Goal: Book appointment/travel/reservation

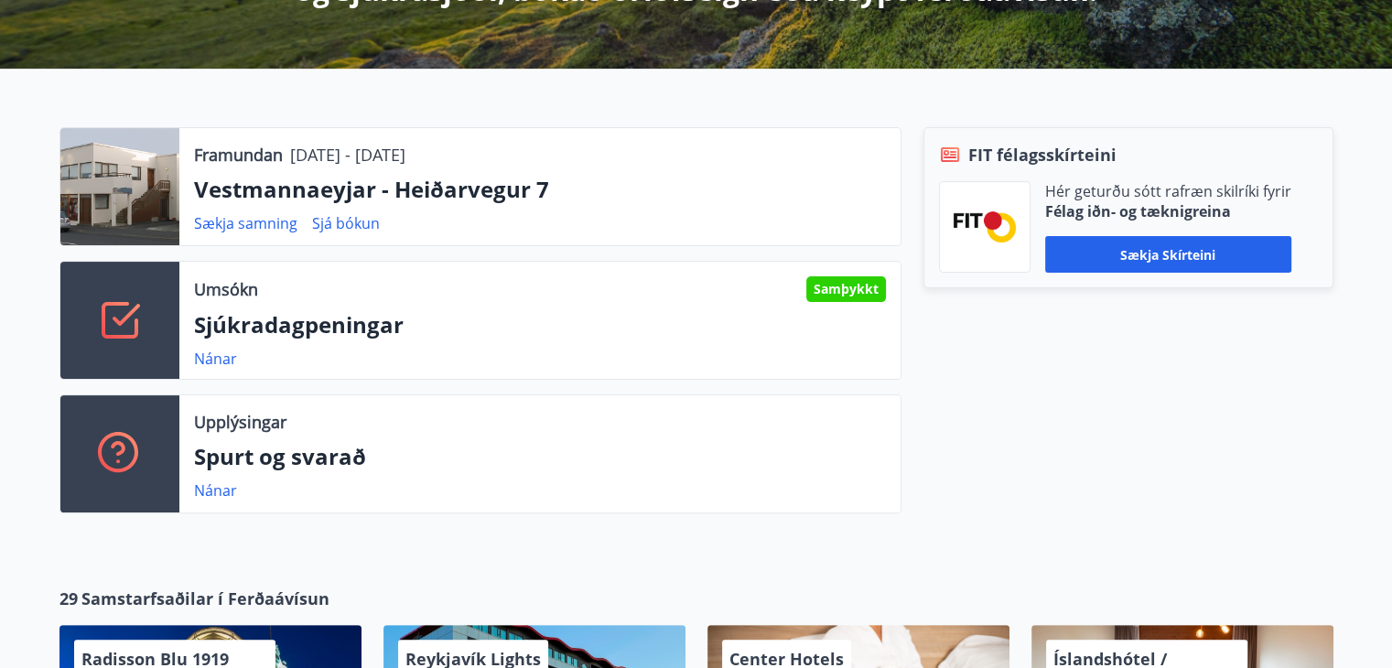
scroll to position [458, 0]
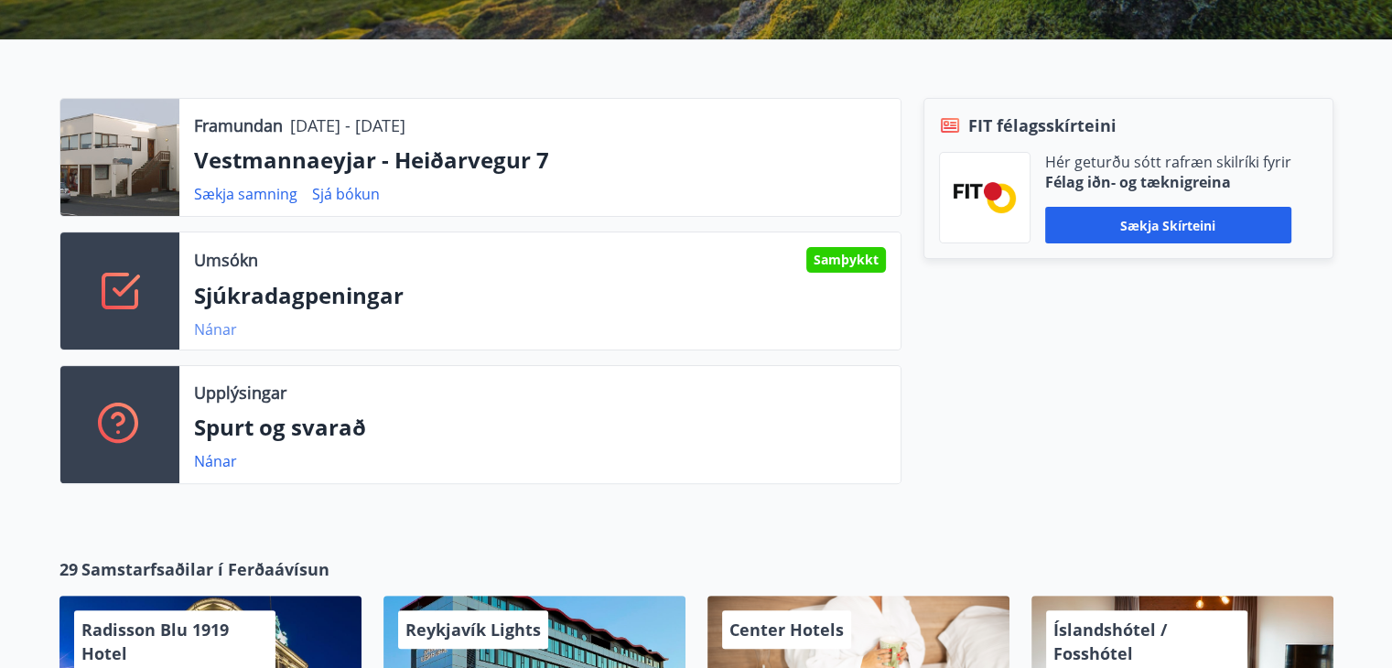
click at [216, 326] on link "Nánar" at bounding box center [215, 329] width 43 height 20
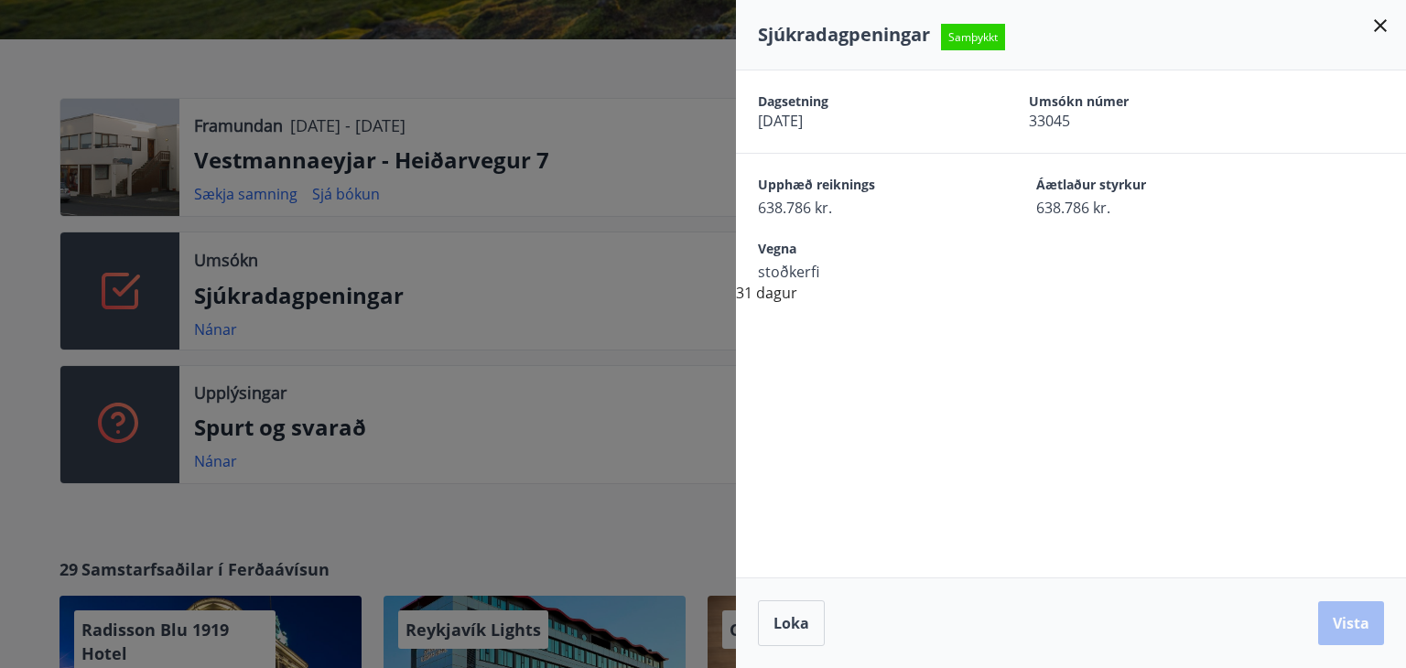
click at [677, 188] on div at bounding box center [703, 334] width 1406 height 668
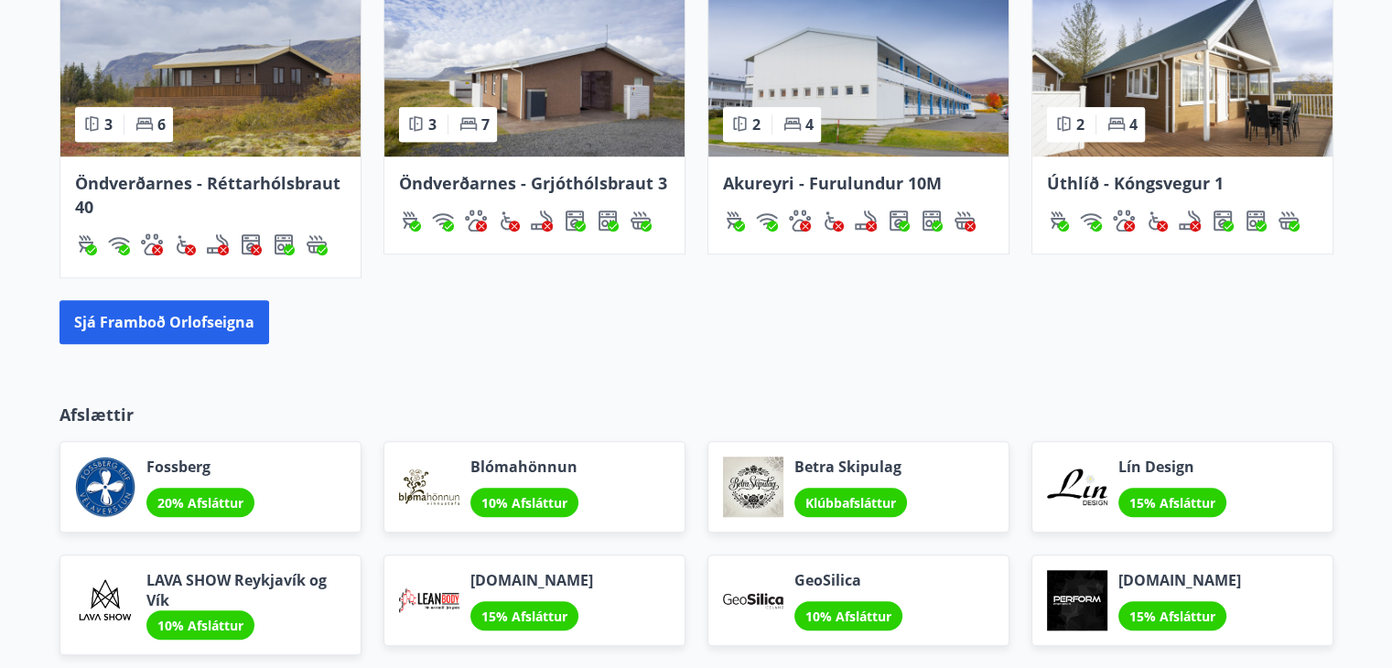
scroll to position [1464, 0]
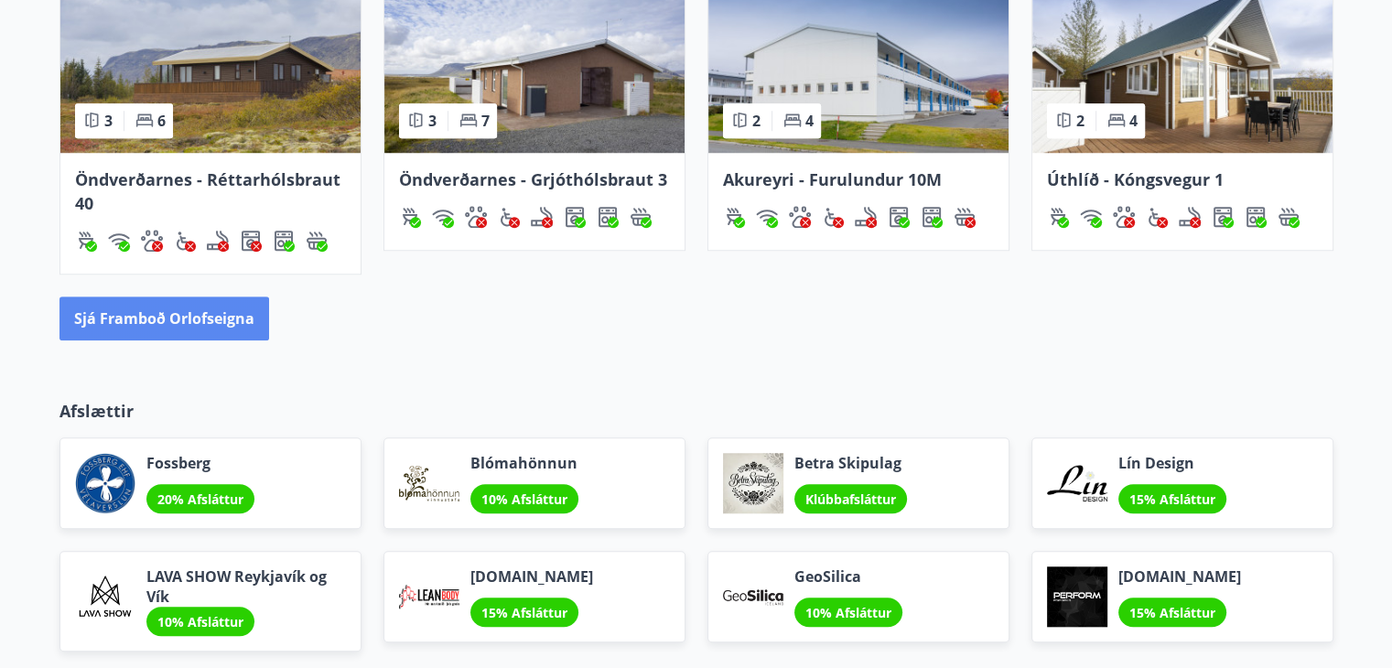
click at [168, 329] on button "Sjá framboð orlofseigna" at bounding box center [164, 319] width 210 height 44
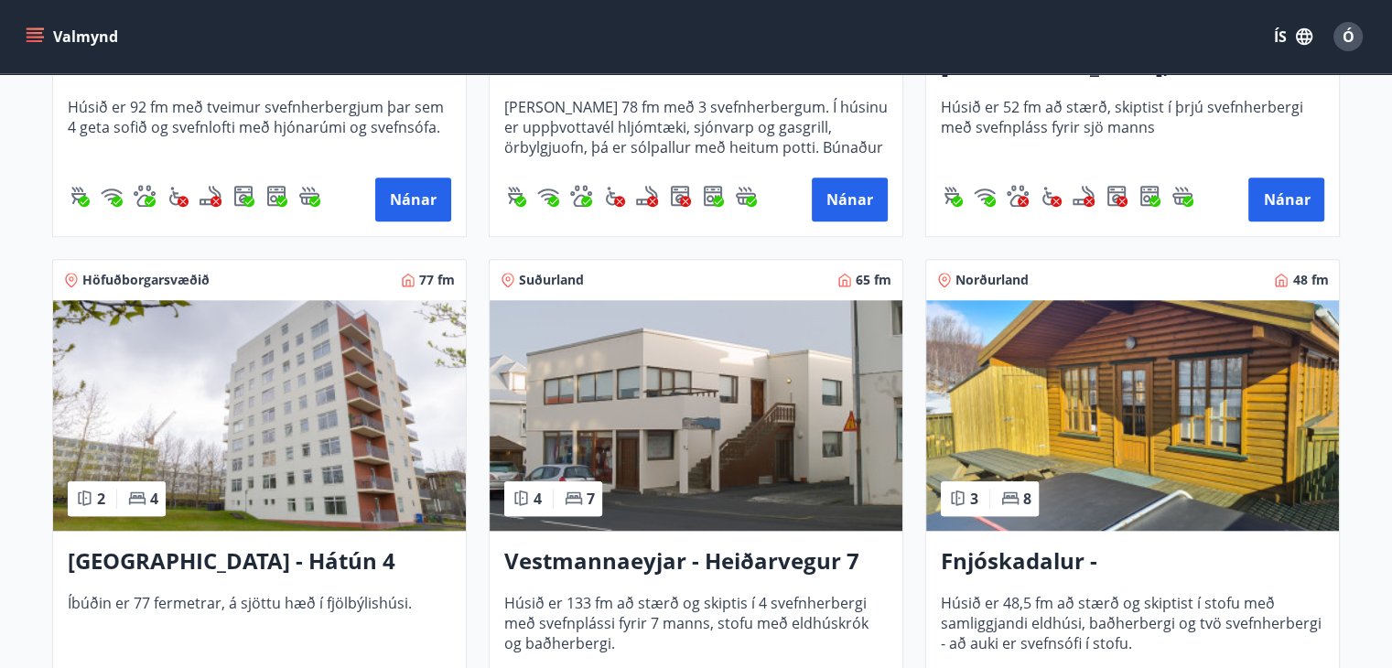
click at [289, 349] on img at bounding box center [259, 415] width 413 height 231
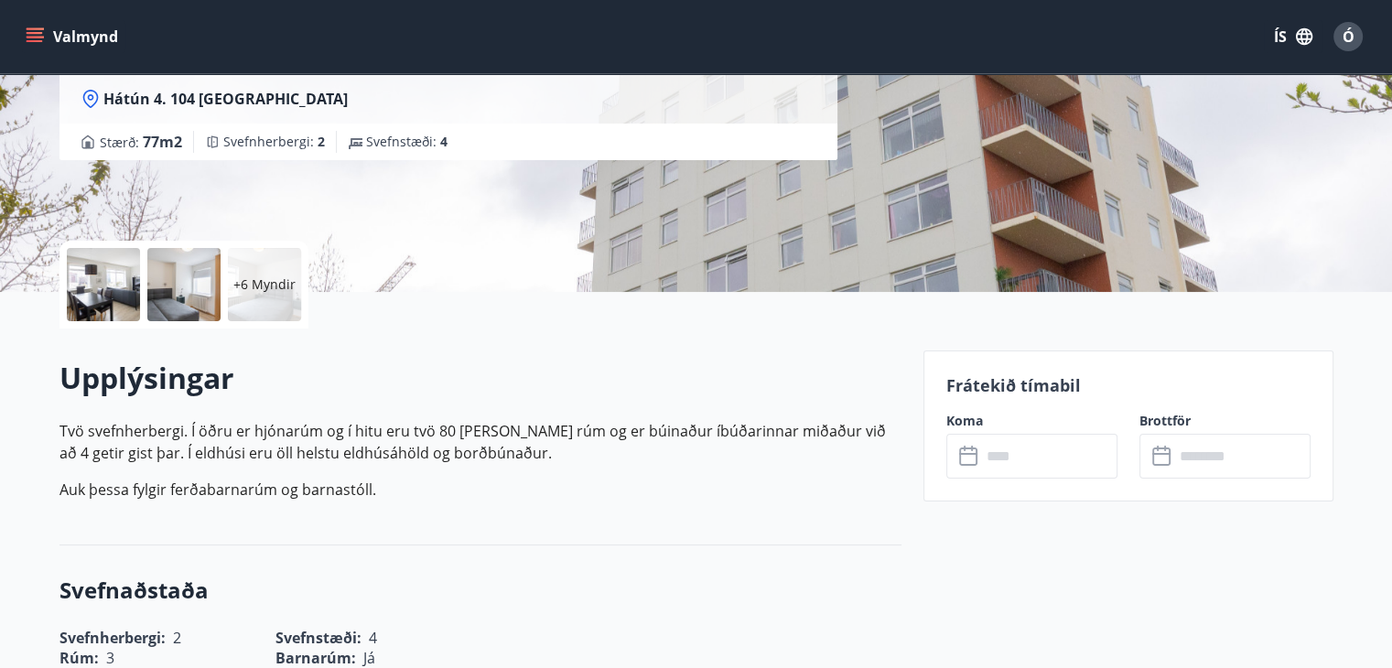
scroll to position [275, 0]
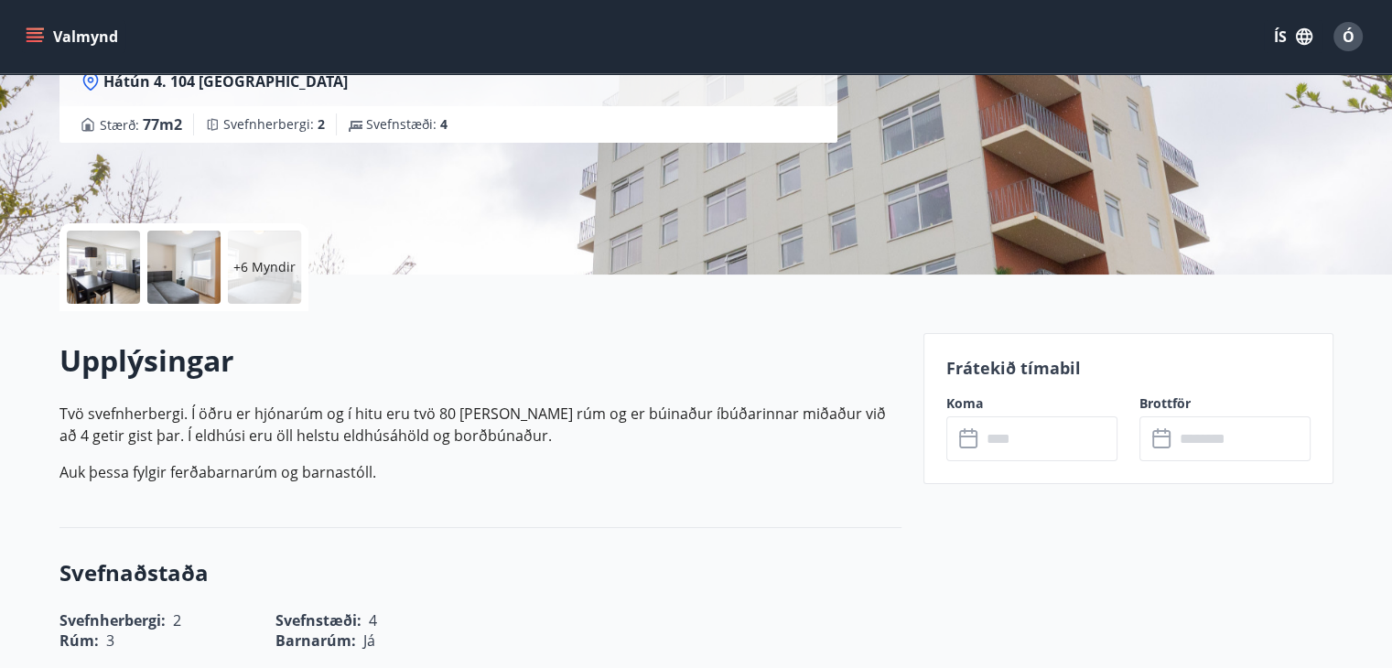
click at [967, 439] on icon at bounding box center [970, 439] width 22 height 22
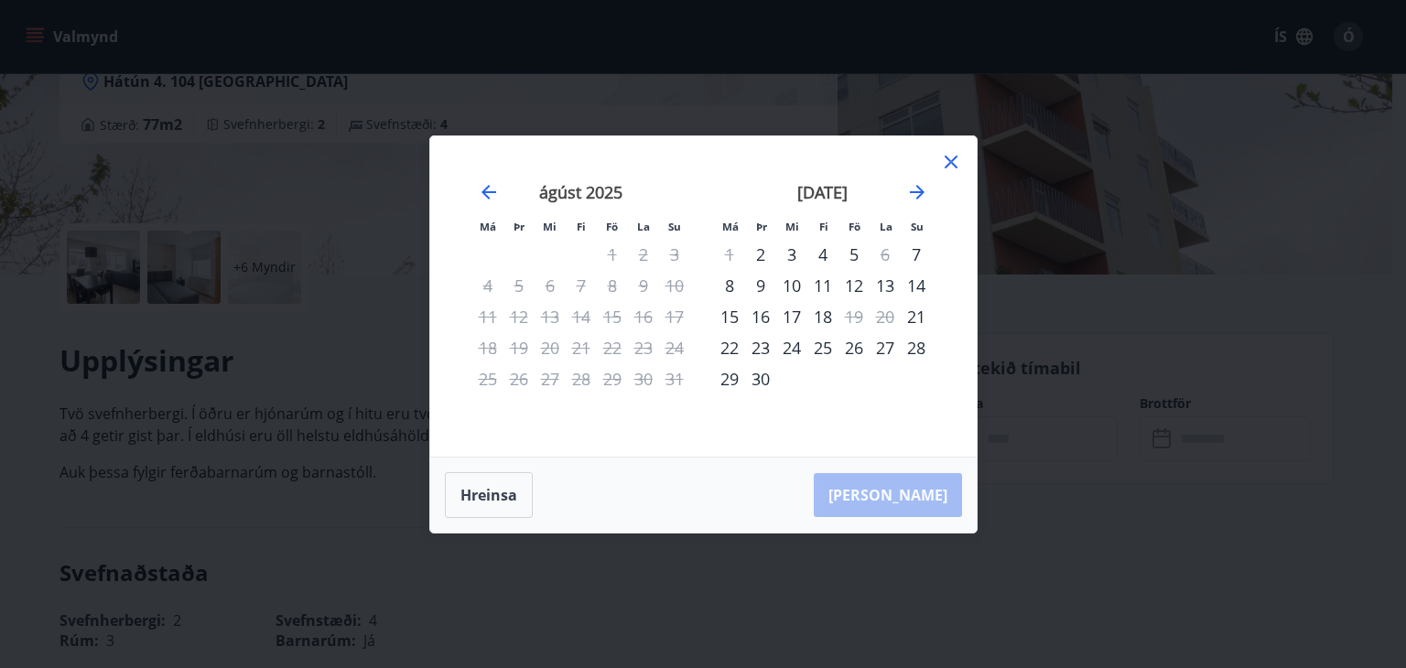
click at [857, 340] on div "26" at bounding box center [853, 347] width 31 height 31
click at [847, 339] on div "26" at bounding box center [853, 347] width 31 height 31
click at [499, 502] on button "Hreinsa" at bounding box center [489, 495] width 88 height 46
click at [851, 347] on div "26" at bounding box center [853, 347] width 31 height 31
click at [758, 378] on div "30" at bounding box center [760, 378] width 31 height 31
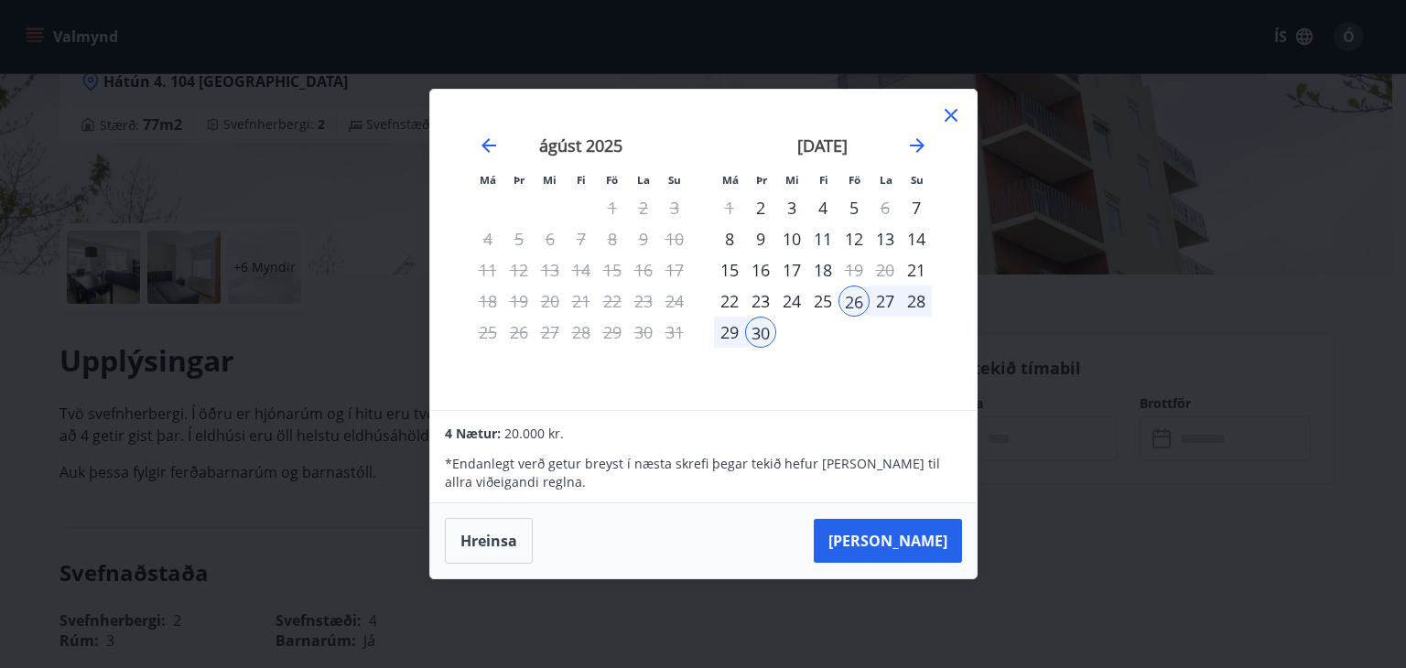
click at [731, 333] on div "29" at bounding box center [729, 332] width 31 height 31
click at [755, 335] on div "30" at bounding box center [760, 332] width 31 height 31
click at [858, 297] on div "26" at bounding box center [853, 301] width 31 height 31
click at [754, 331] on div "30" at bounding box center [760, 332] width 31 height 31
click at [907, 535] on button "[PERSON_NAME]" at bounding box center [888, 541] width 148 height 44
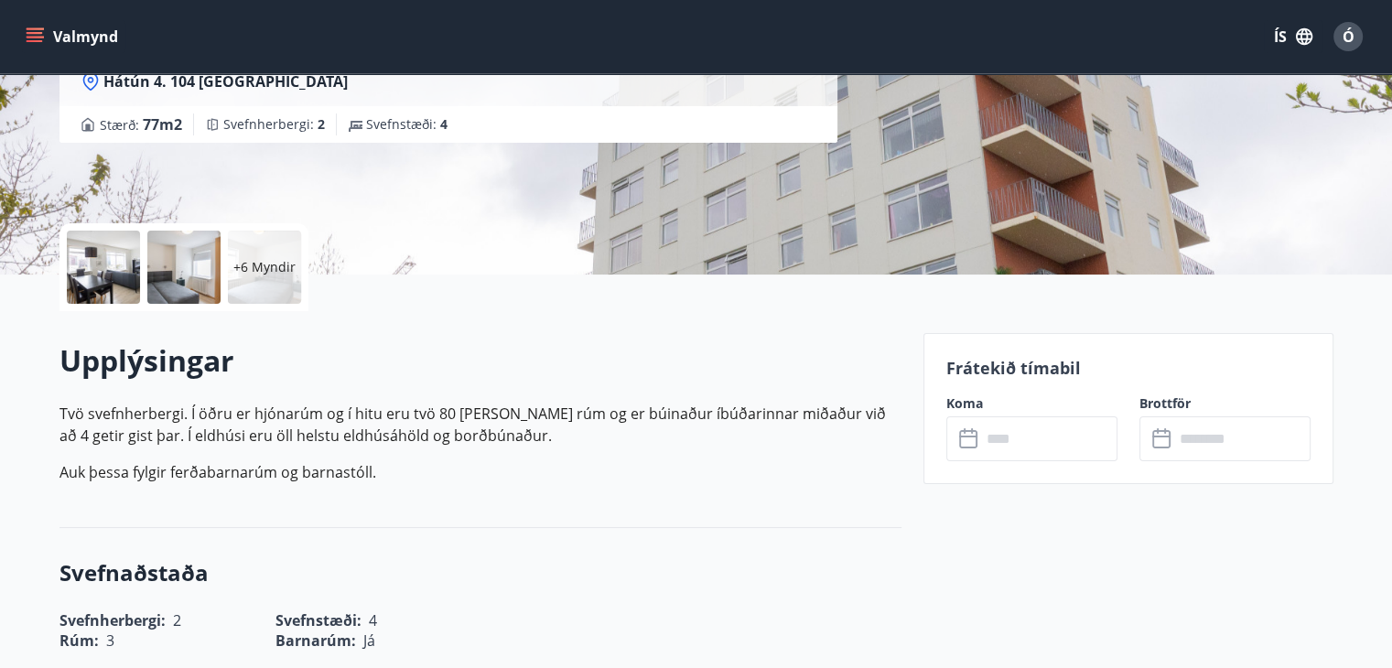
type input "******"
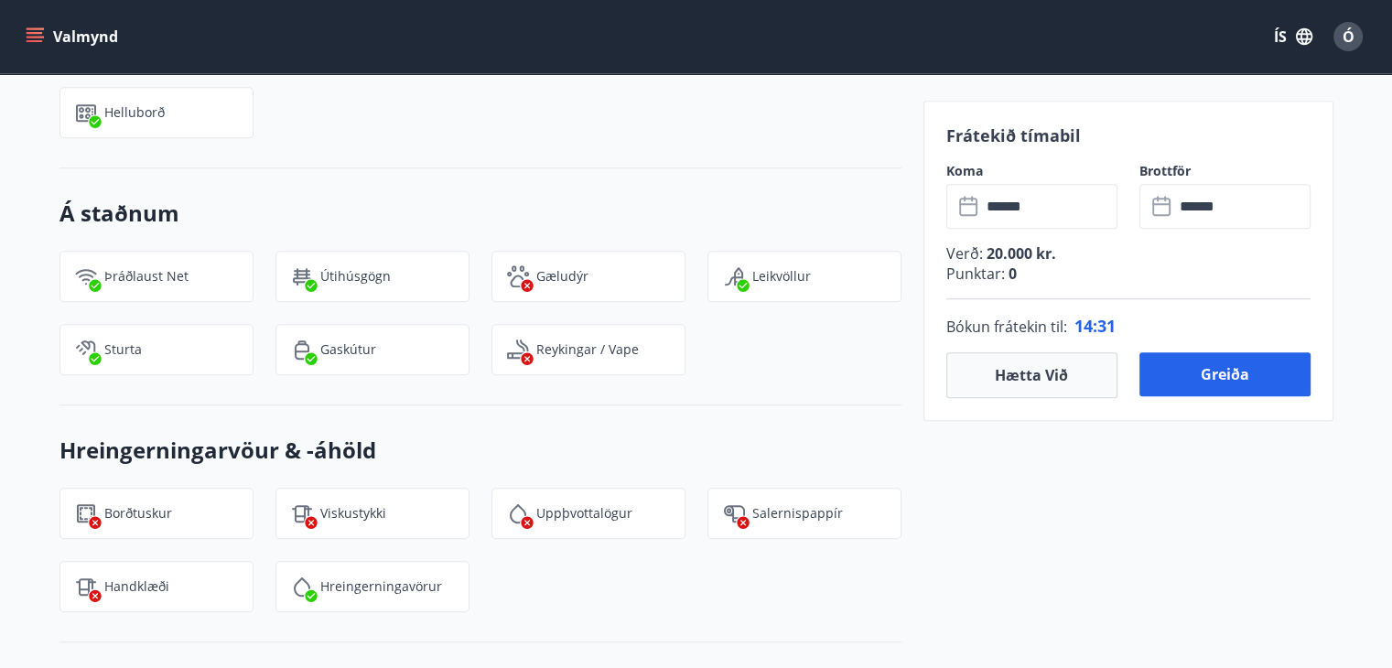
scroll to position [1556, 0]
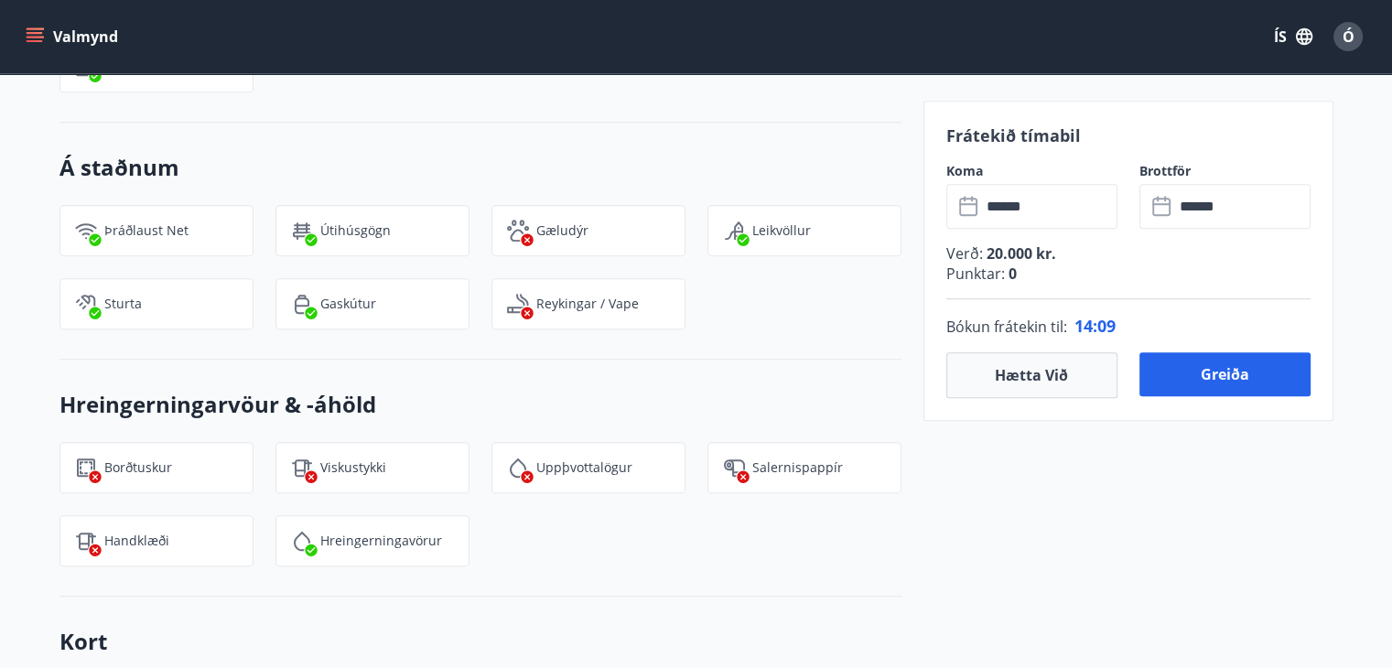
click at [35, 34] on icon "menu" at bounding box center [35, 33] width 16 height 2
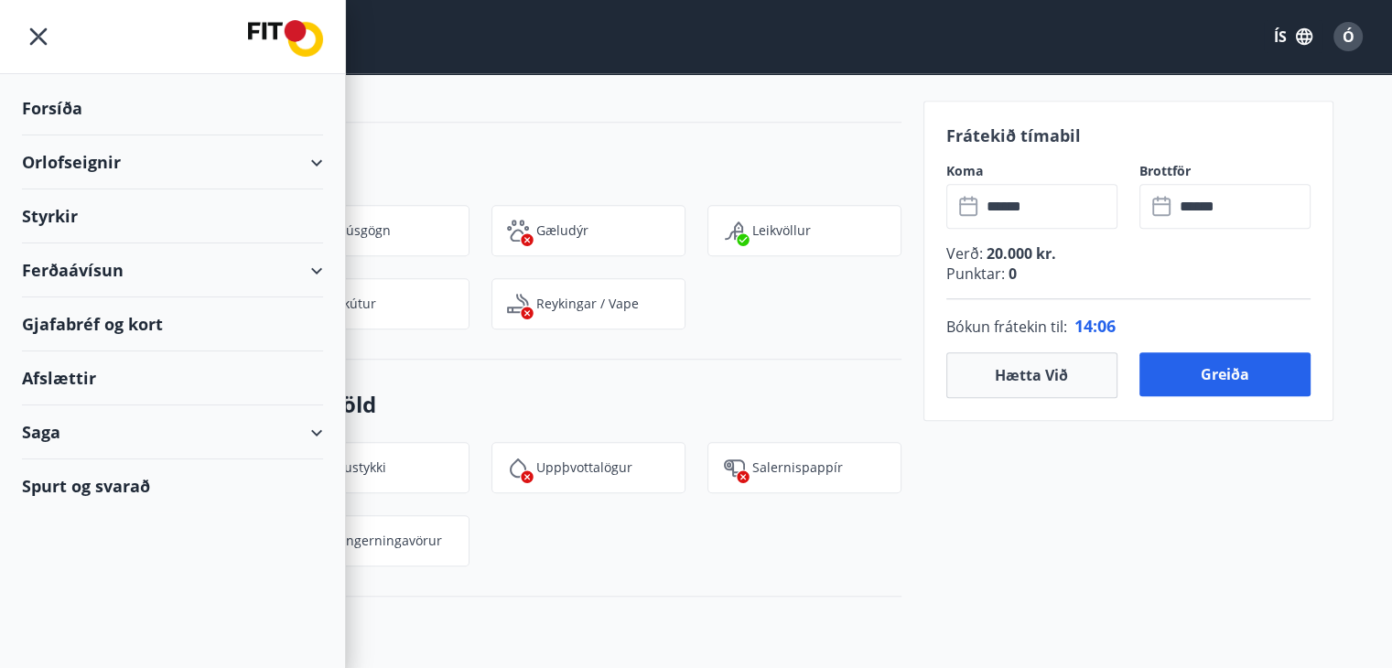
click at [57, 135] on div "Styrkir" at bounding box center [172, 108] width 301 height 54
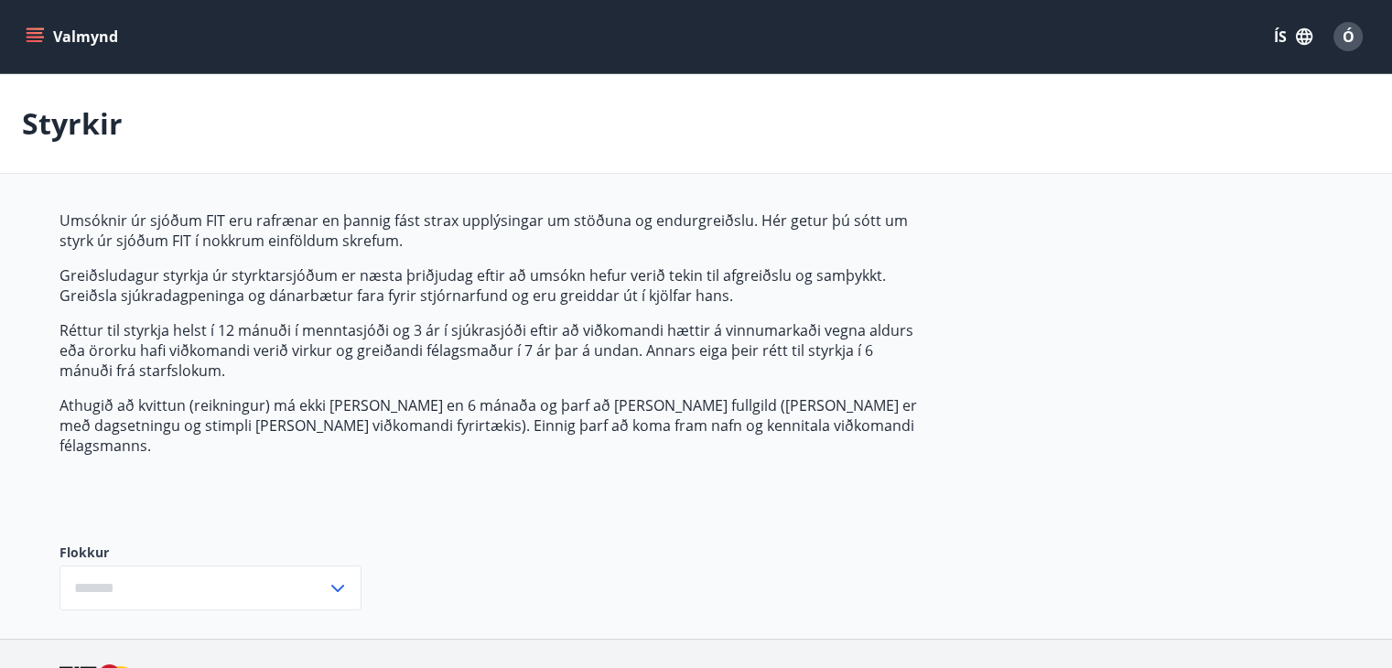
type input "***"
click at [36, 30] on icon "menu" at bounding box center [35, 36] width 18 height 18
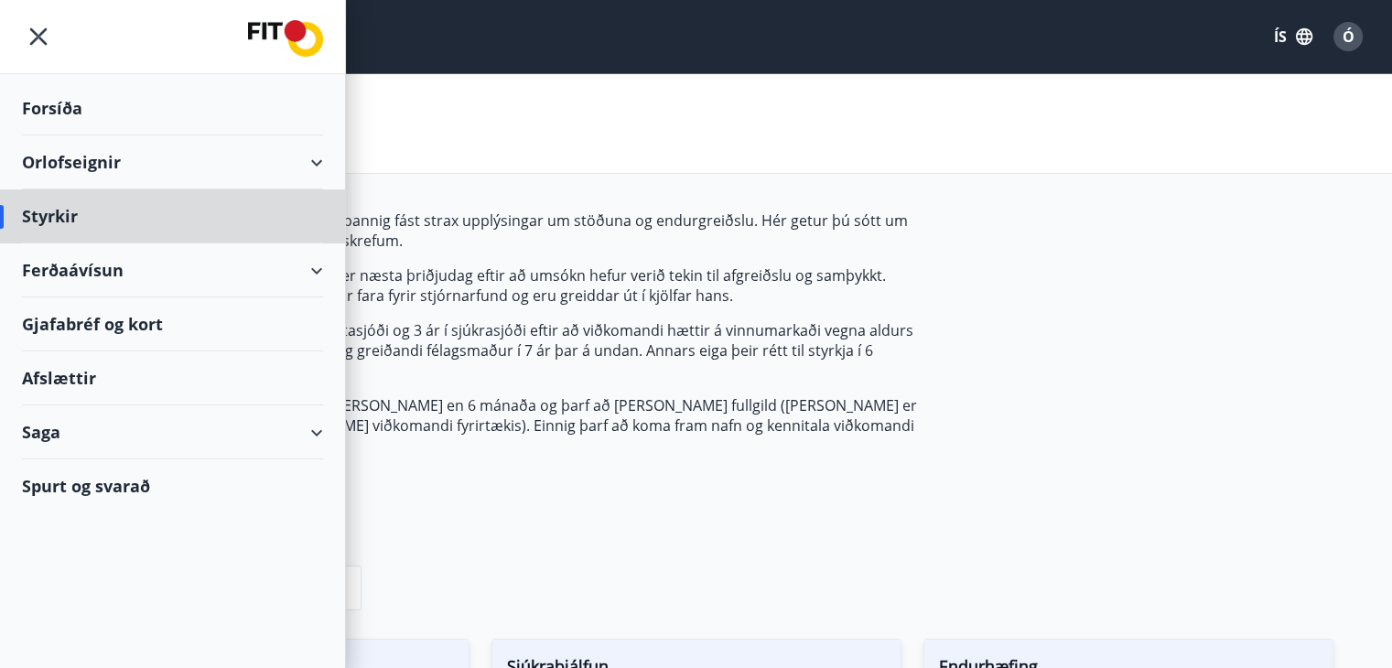
click at [64, 102] on div "Forsíða" at bounding box center [172, 108] width 301 height 54
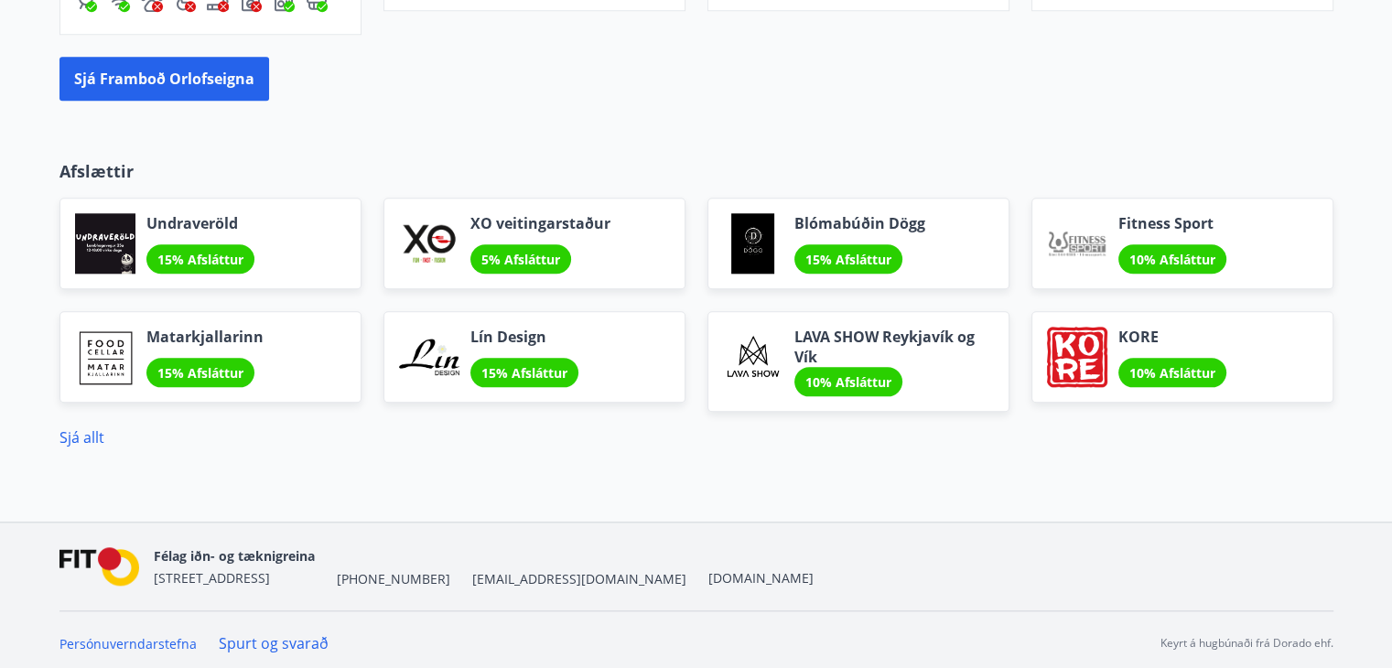
scroll to position [1843, 0]
